Goal: Use online tool/utility: Utilize a website feature to perform a specific function

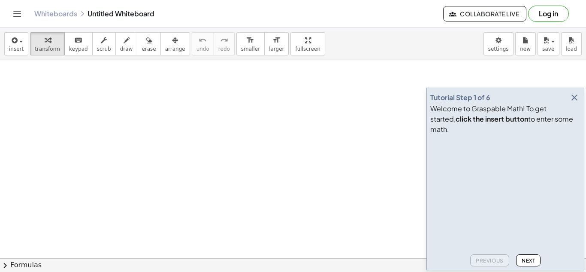
click at [574, 103] on icon "button" at bounding box center [574, 97] width 10 height 10
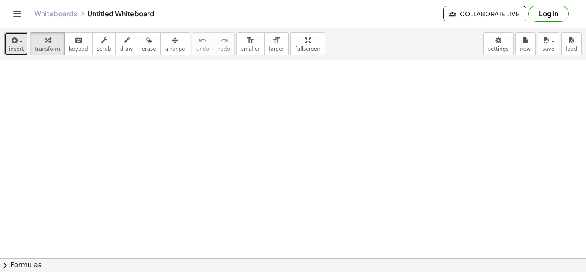
click at [13, 47] on span "insert" at bounding box center [16, 49] width 15 height 6
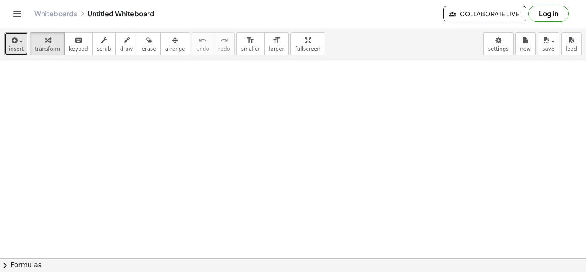
click at [18, 48] on span "insert" at bounding box center [16, 49] width 15 height 6
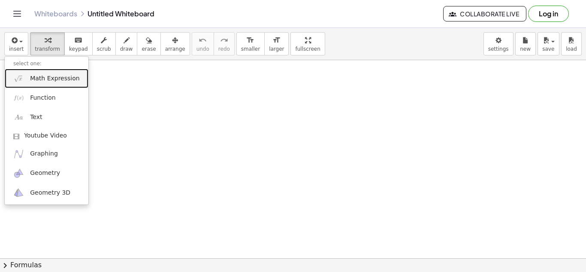
click at [61, 81] on span "Math Expression" at bounding box center [54, 78] width 49 height 9
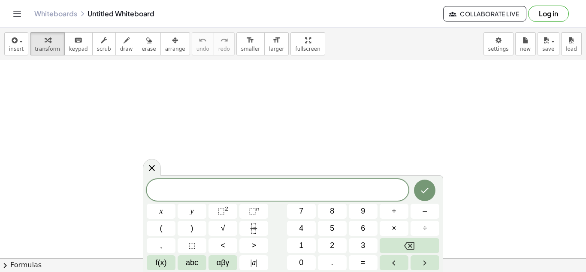
click at [236, 179] on div "​" at bounding box center [278, 189] width 262 height 21
click at [433, 183] on button "Done" at bounding box center [424, 189] width 21 height 21
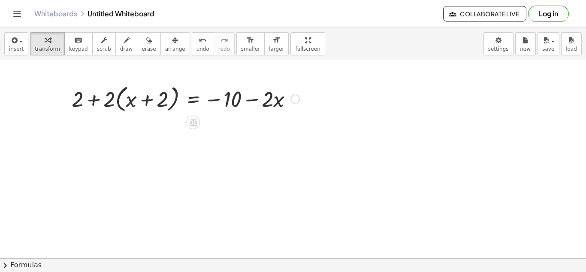
click at [119, 99] on div at bounding box center [185, 98] width 236 height 33
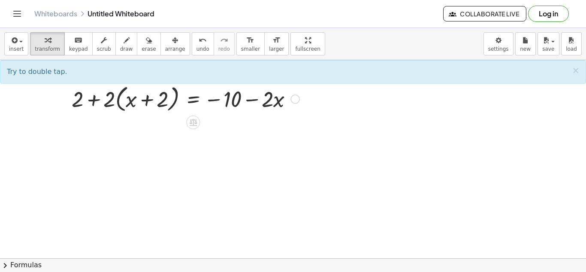
click at [119, 94] on div at bounding box center [185, 98] width 236 height 33
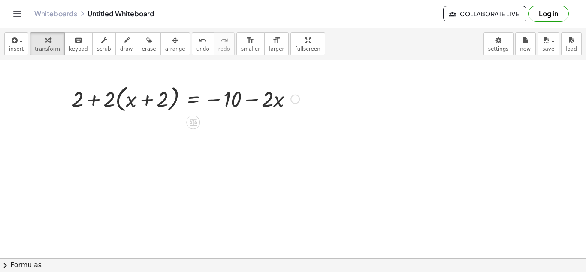
click at [119, 94] on div at bounding box center [185, 98] width 236 height 33
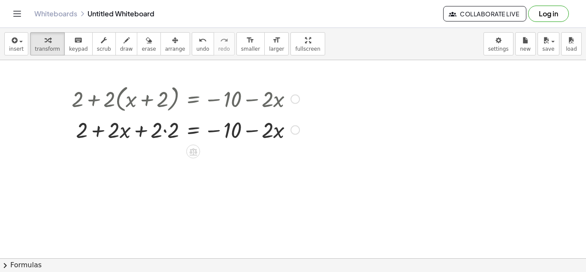
click at [167, 131] on div at bounding box center [185, 129] width 236 height 29
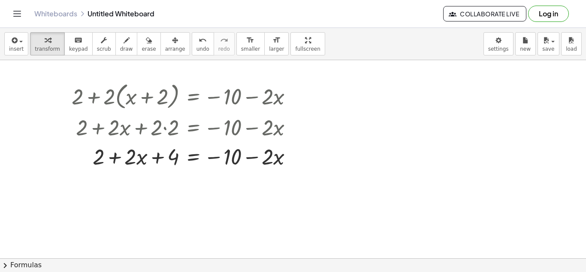
scroll to position [0, 0]
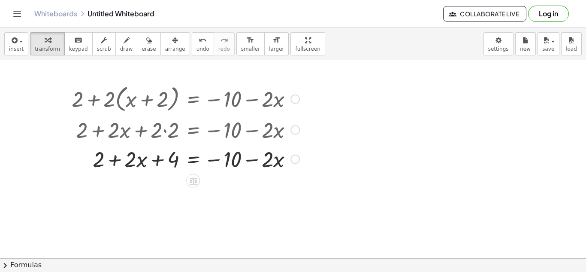
click at [115, 161] on div at bounding box center [185, 158] width 236 height 29
drag, startPoint x: 175, startPoint y: 160, endPoint x: 112, endPoint y: 161, distance: 63.5
click at [112, 161] on div at bounding box center [185, 158] width 236 height 29
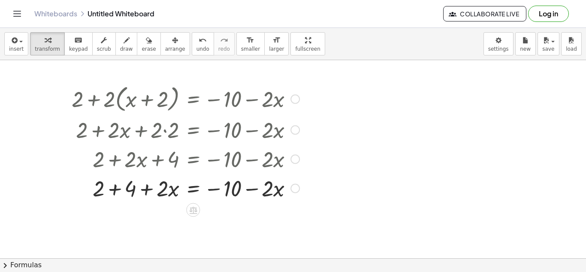
click at [113, 190] on div at bounding box center [185, 187] width 236 height 29
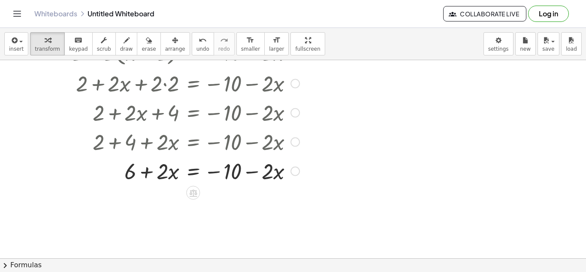
scroll to position [54, 0]
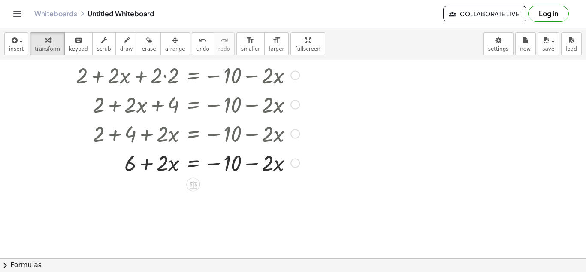
click at [294, 162] on div at bounding box center [294, 162] width 9 height 9
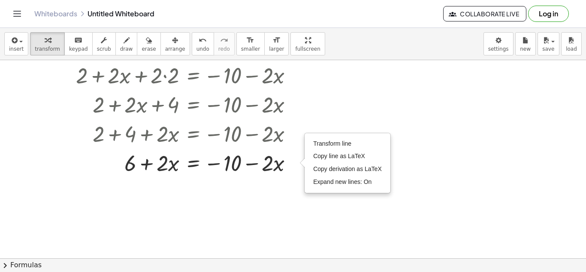
click at [338, 229] on div at bounding box center [293, 204] width 586 height 396
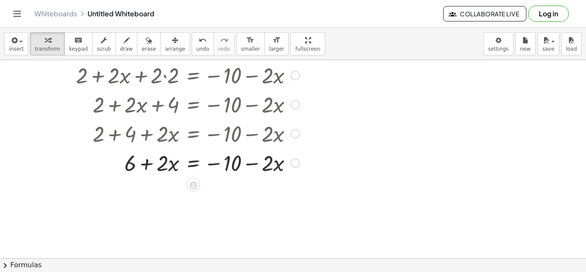
click at [194, 165] on div at bounding box center [185, 162] width 236 height 29
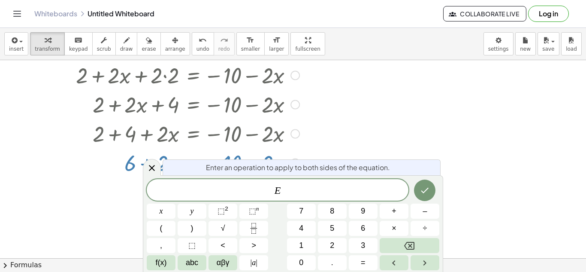
scroll to position [2, 0]
click at [422, 192] on icon "Done" at bounding box center [425, 190] width 10 height 10
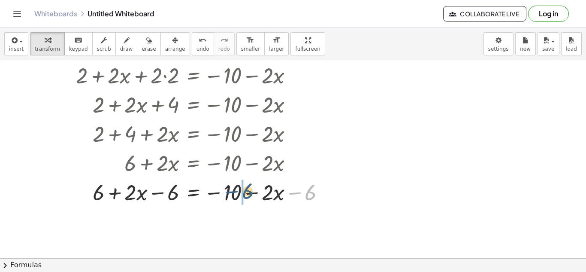
drag, startPoint x: 310, startPoint y: 197, endPoint x: 247, endPoint y: 196, distance: 63.5
click at [247, 196] on div at bounding box center [201, 191] width 269 height 29
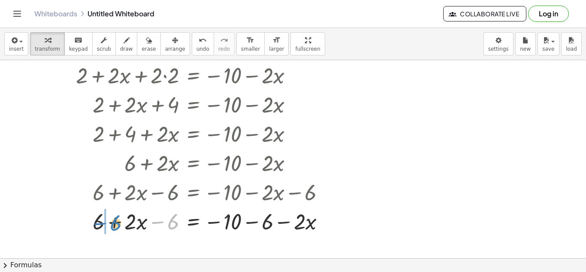
drag, startPoint x: 173, startPoint y: 227, endPoint x: 116, endPoint y: 229, distance: 57.5
click at [116, 229] on div at bounding box center [201, 220] width 269 height 29
click at [127, 225] on div at bounding box center [201, 220] width 269 height 29
click at [268, 223] on div at bounding box center [201, 220] width 269 height 29
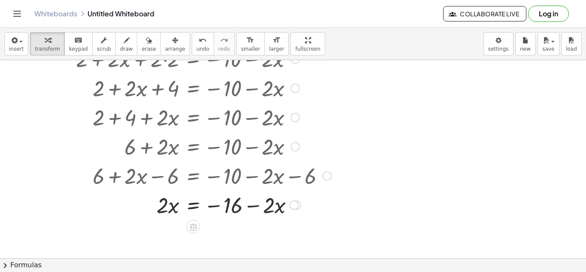
scroll to position [63, 0]
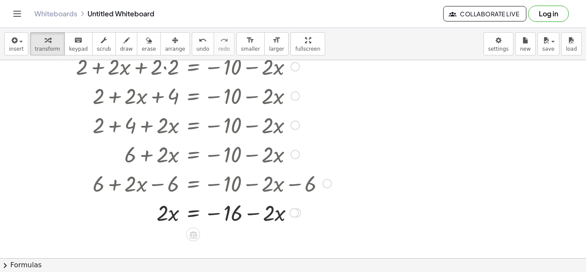
click at [165, 217] on div at bounding box center [201, 211] width 269 height 29
click at [194, 213] on div at bounding box center [201, 211] width 269 height 29
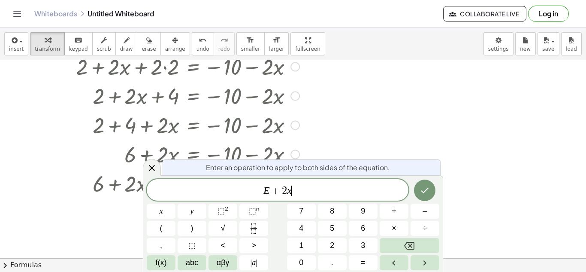
scroll to position [4, 0]
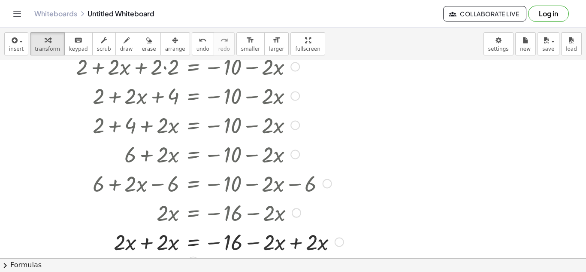
click at [154, 239] on div at bounding box center [207, 241] width 281 height 29
click at [308, 237] on div at bounding box center [207, 241] width 281 height 29
click at [306, 239] on div at bounding box center [207, 241] width 281 height 29
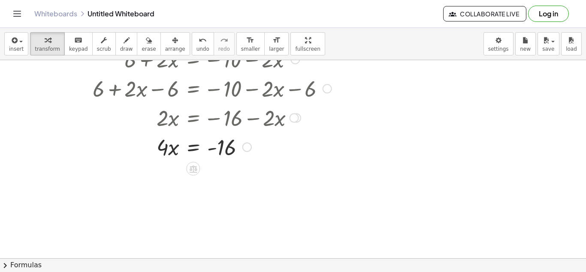
scroll to position [167, 0]
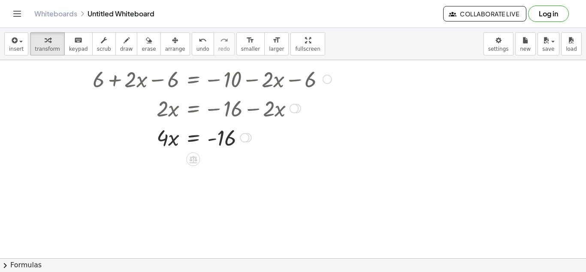
click at [195, 134] on div at bounding box center [201, 136] width 269 height 29
click at [225, 173] on div at bounding box center [201, 172] width 269 height 43
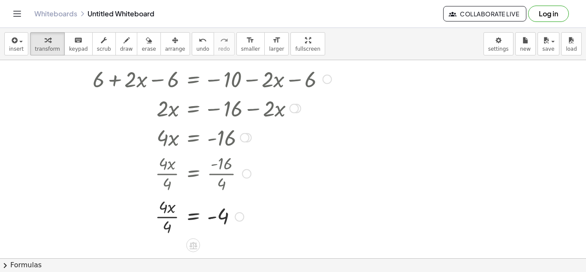
click at [173, 219] on div at bounding box center [201, 215] width 269 height 43
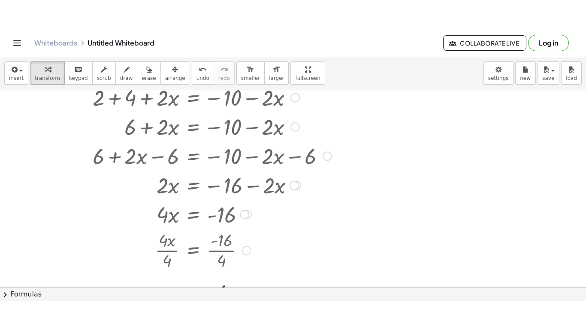
scroll to position [144, 0]
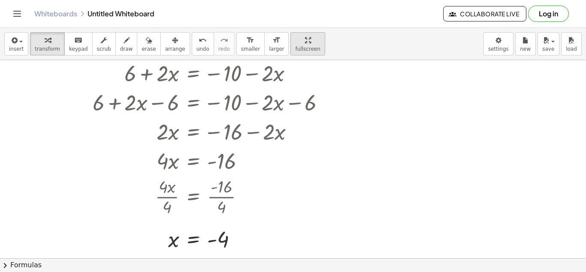
click at [305, 38] on icon "button" at bounding box center [308, 40] width 6 height 10
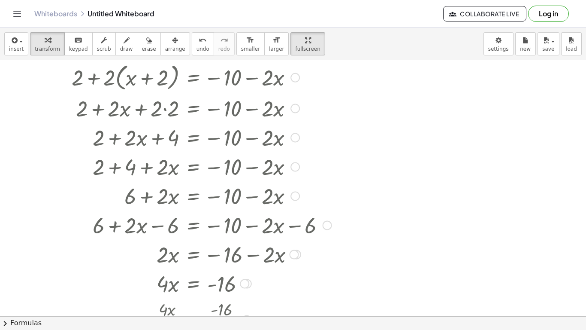
scroll to position [26, 0]
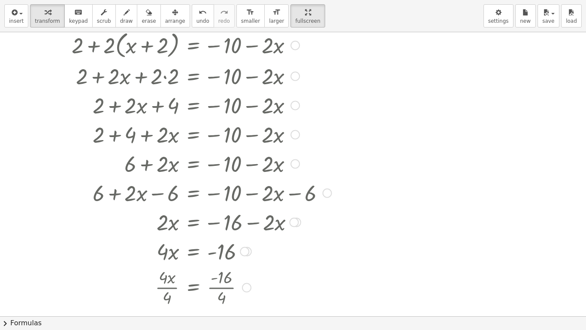
drag, startPoint x: 34, startPoint y: 52, endPoint x: 246, endPoint y: 136, distance: 228.6
click at [246, 136] on div "+ 2 + · 2 · ( + x + 2 ) = − 10 − · 2 · x + 2 + · 2 · x + · 2 · 2 = − 10 − · 2 ·…" at bounding box center [293, 289] width 586 height 567
click at [288, 232] on div at bounding box center [201, 221] width 269 height 29
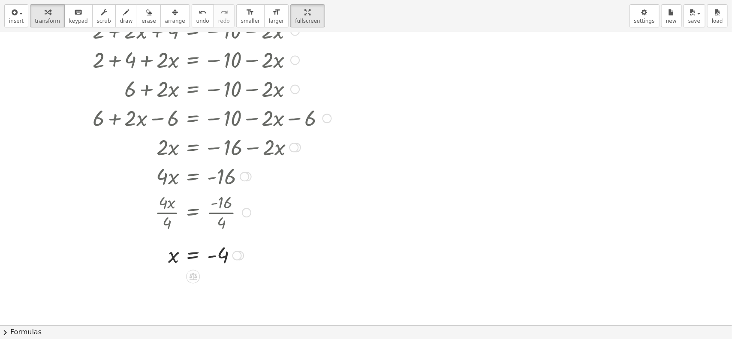
scroll to position [99, 0]
